Goal: Information Seeking & Learning: Learn about a topic

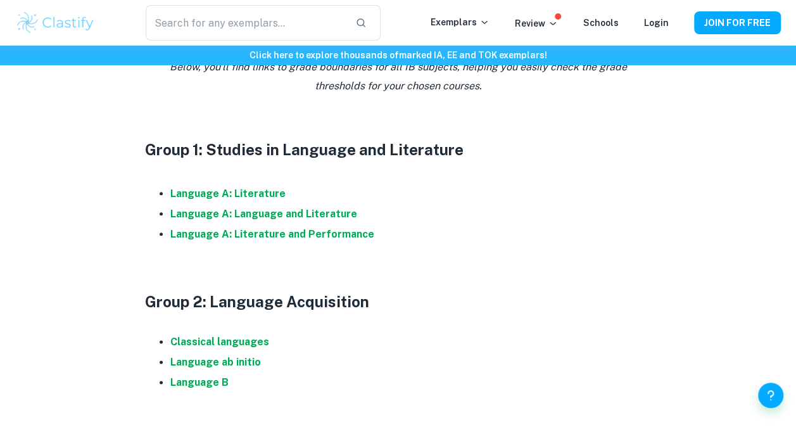
scroll to position [629, 0]
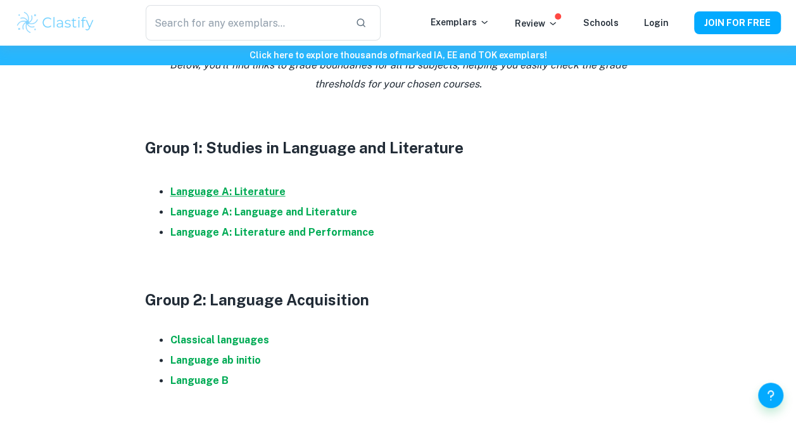
click at [239, 193] on strong "Language A: Literature" at bounding box center [227, 192] width 115 height 12
click at [275, 213] on strong "Language A: Language and Literature" at bounding box center [263, 212] width 187 height 12
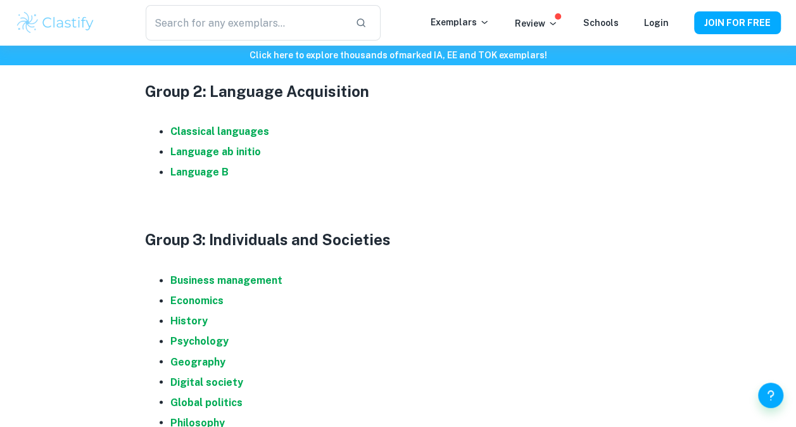
scroll to position [845, 0]
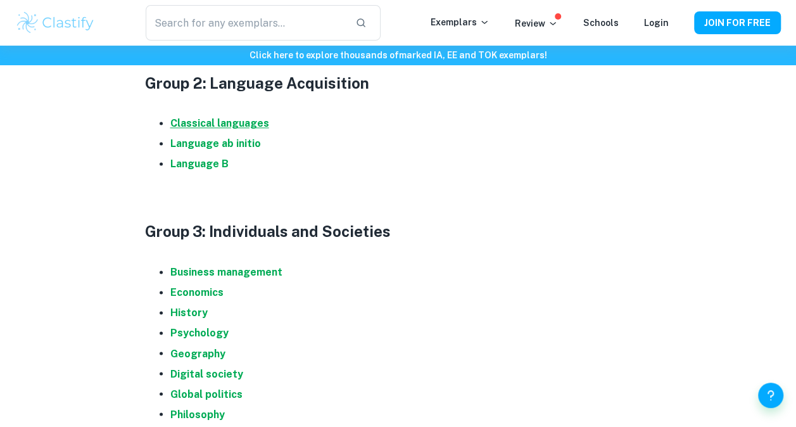
click at [238, 124] on strong "Classical languages" at bounding box center [219, 123] width 99 height 12
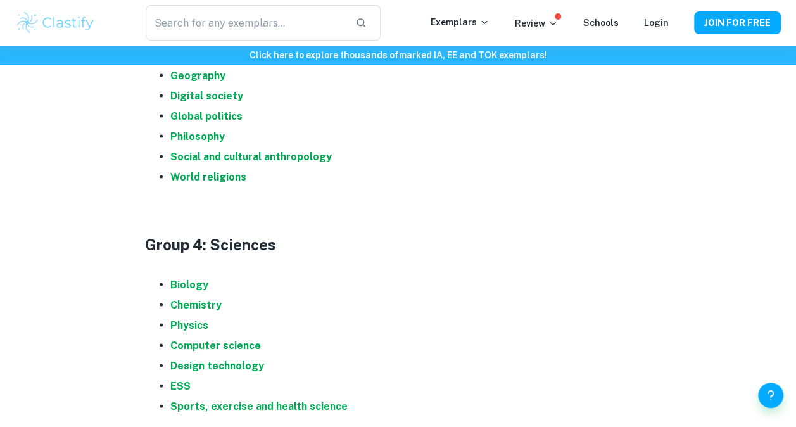
scroll to position [1124, 0]
click at [201, 281] on strong "Biology" at bounding box center [189, 283] width 38 height 12
click at [191, 322] on strong "Physics" at bounding box center [189, 324] width 38 height 12
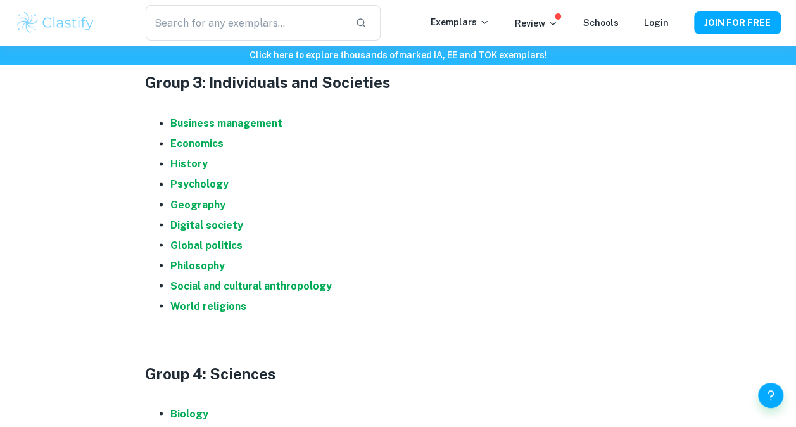
scroll to position [985, 0]
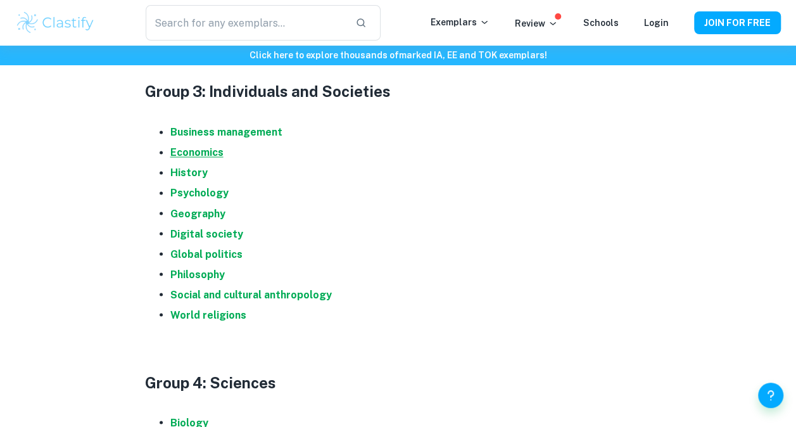
click at [186, 155] on strong "Economics" at bounding box center [196, 152] width 53 height 12
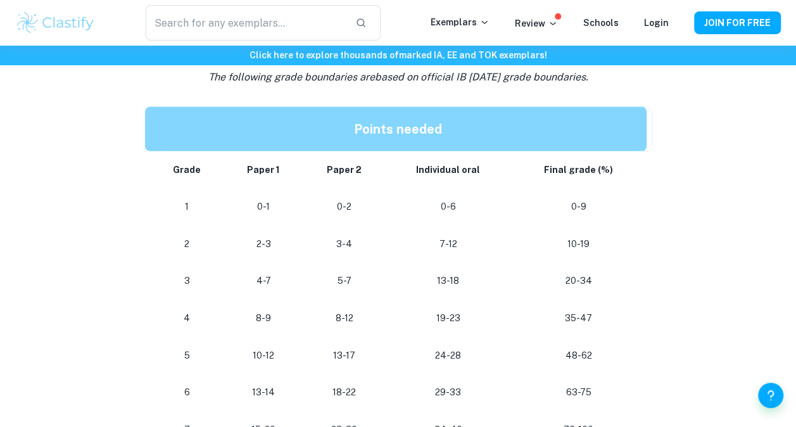
scroll to position [1108, 0]
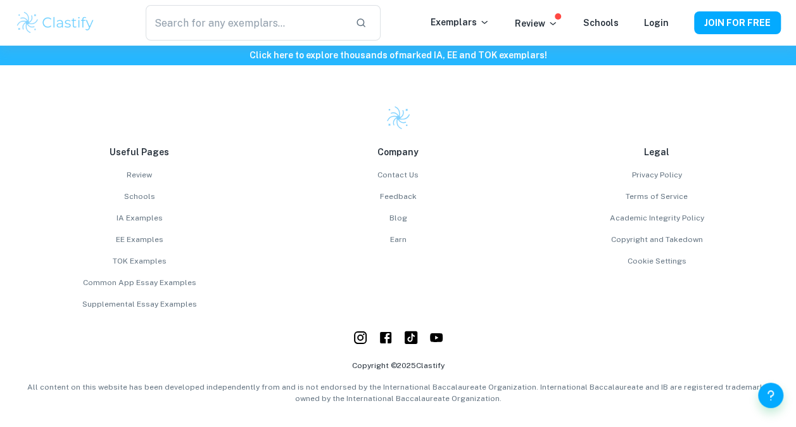
scroll to position [1875, 0]
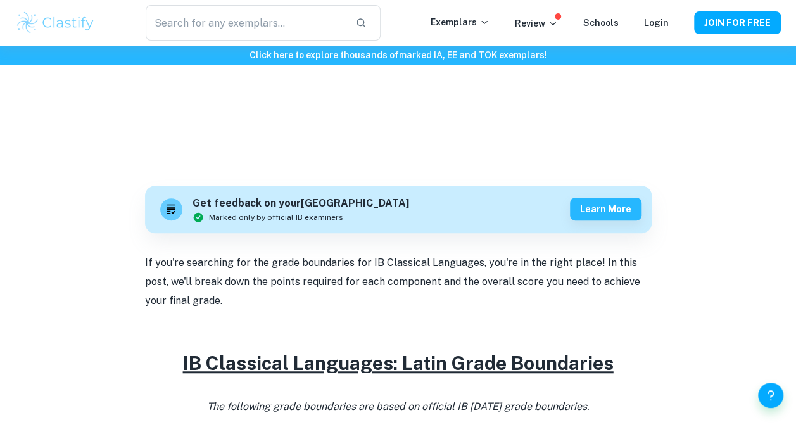
scroll to position [260, 0]
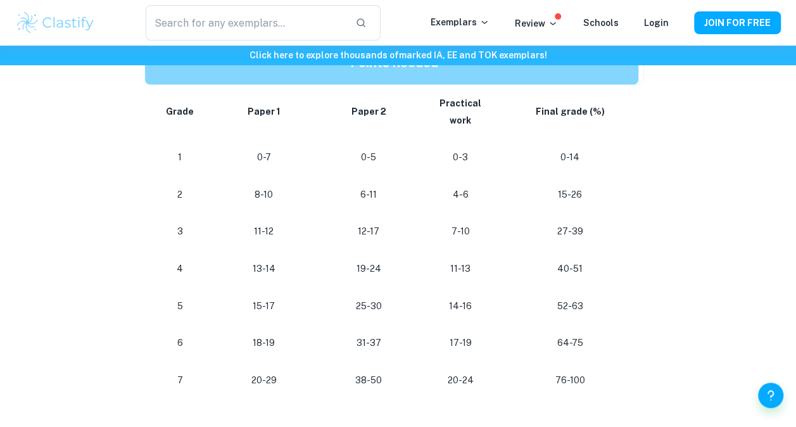
scroll to position [1163, 0]
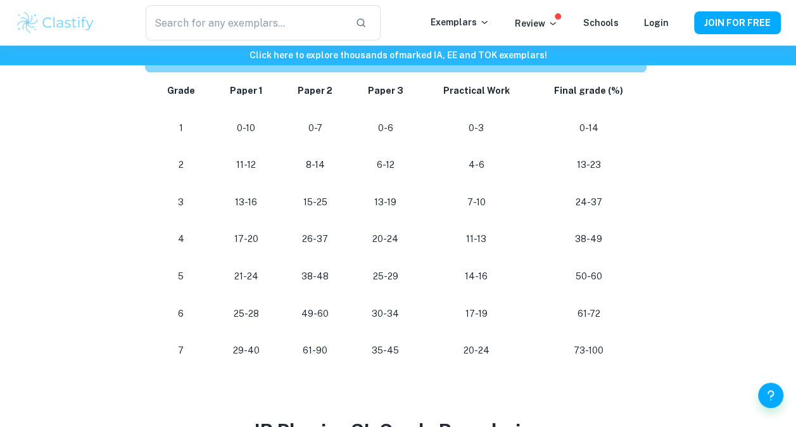
scroll to position [685, 0]
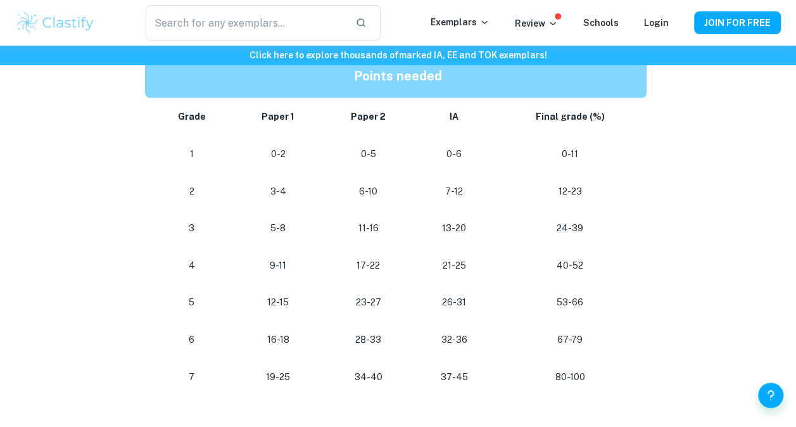
scroll to position [1139, 0]
